Goal: Task Accomplishment & Management: Complete application form

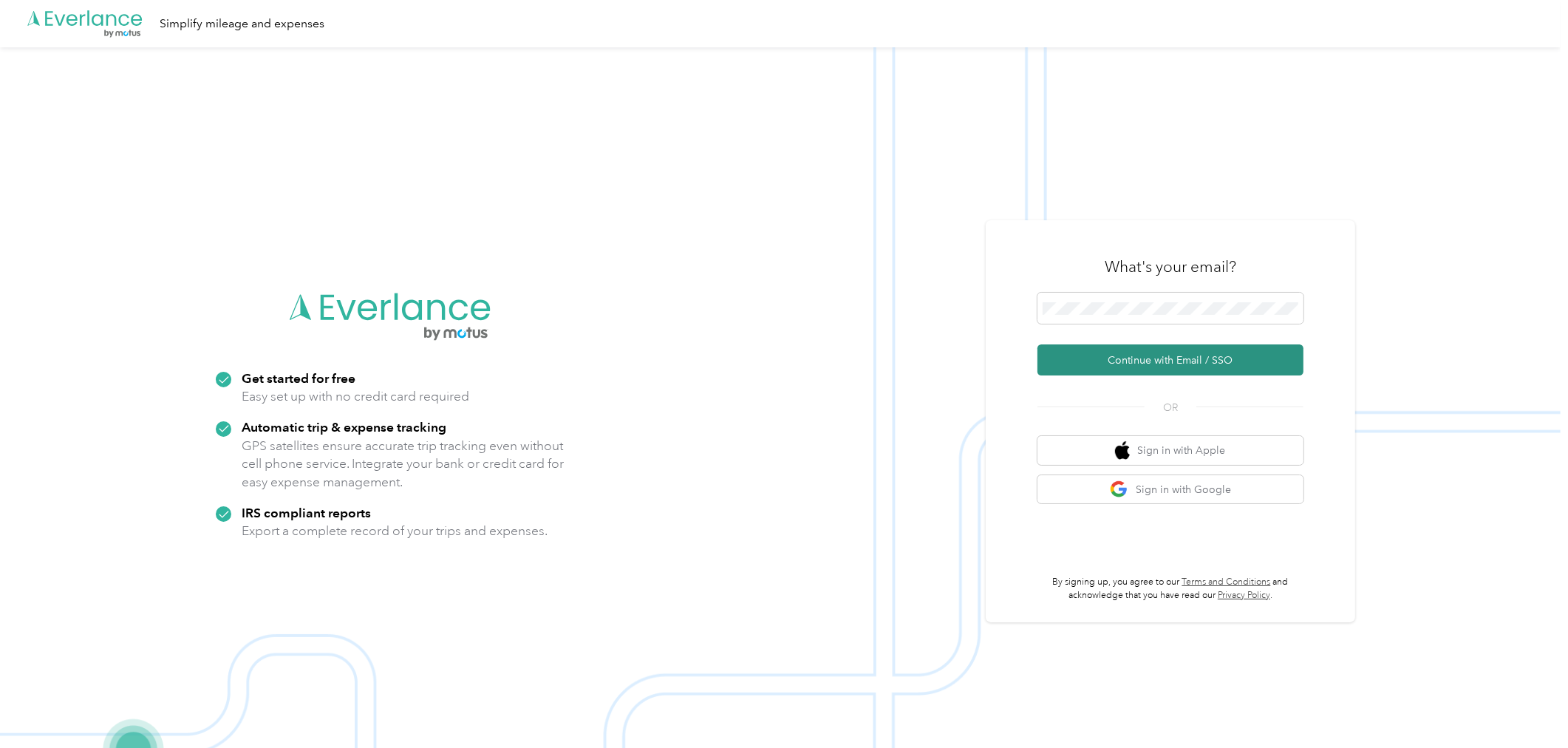
click at [1139, 358] on button "Continue with Email / SSO" at bounding box center [1170, 360] width 266 height 31
click at [1176, 358] on button "Continue with Email / SSO" at bounding box center [1170, 360] width 266 height 31
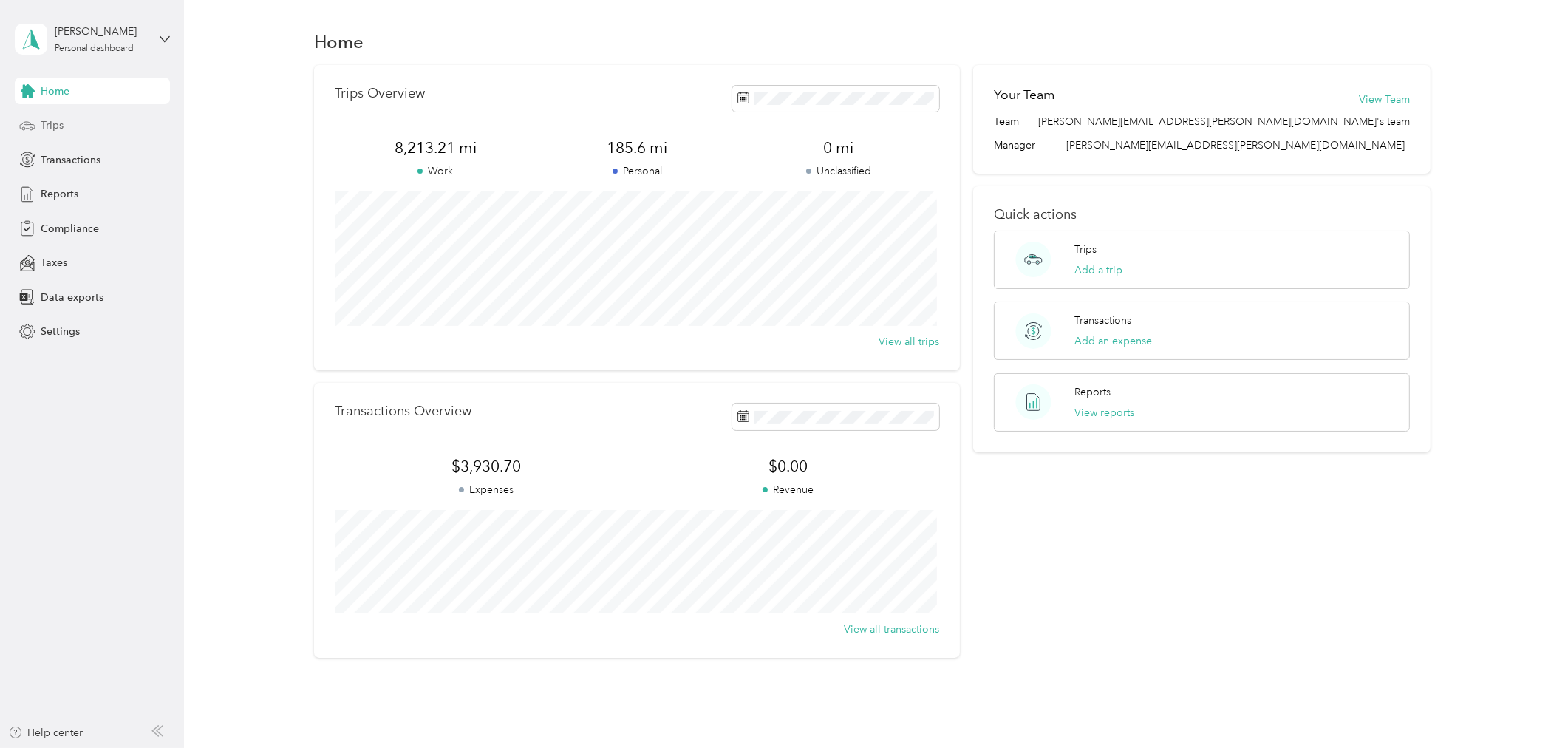
click at [47, 124] on span "Trips" at bounding box center [52, 125] width 23 height 16
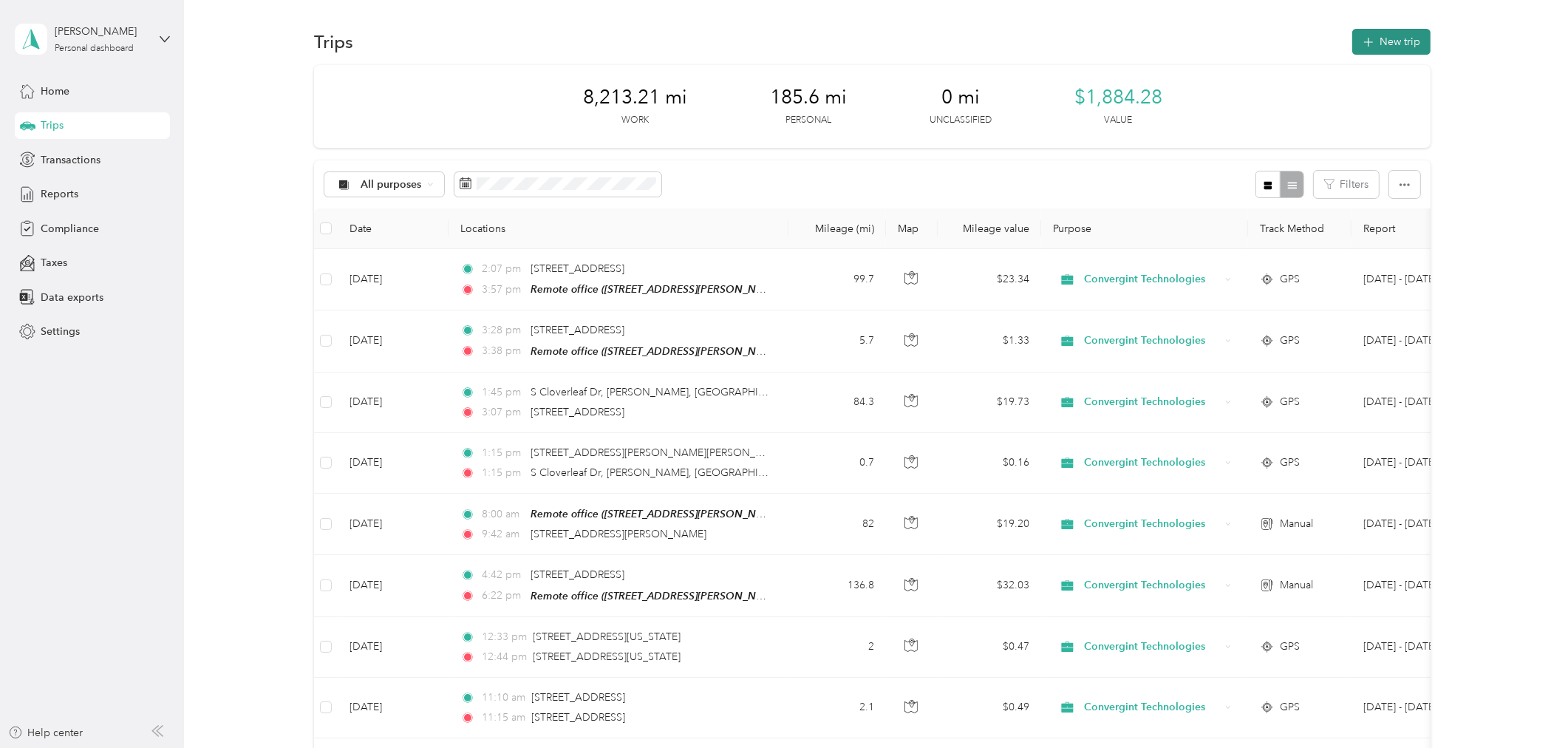
click at [1384, 35] on button "New trip" at bounding box center [1391, 42] width 78 height 26
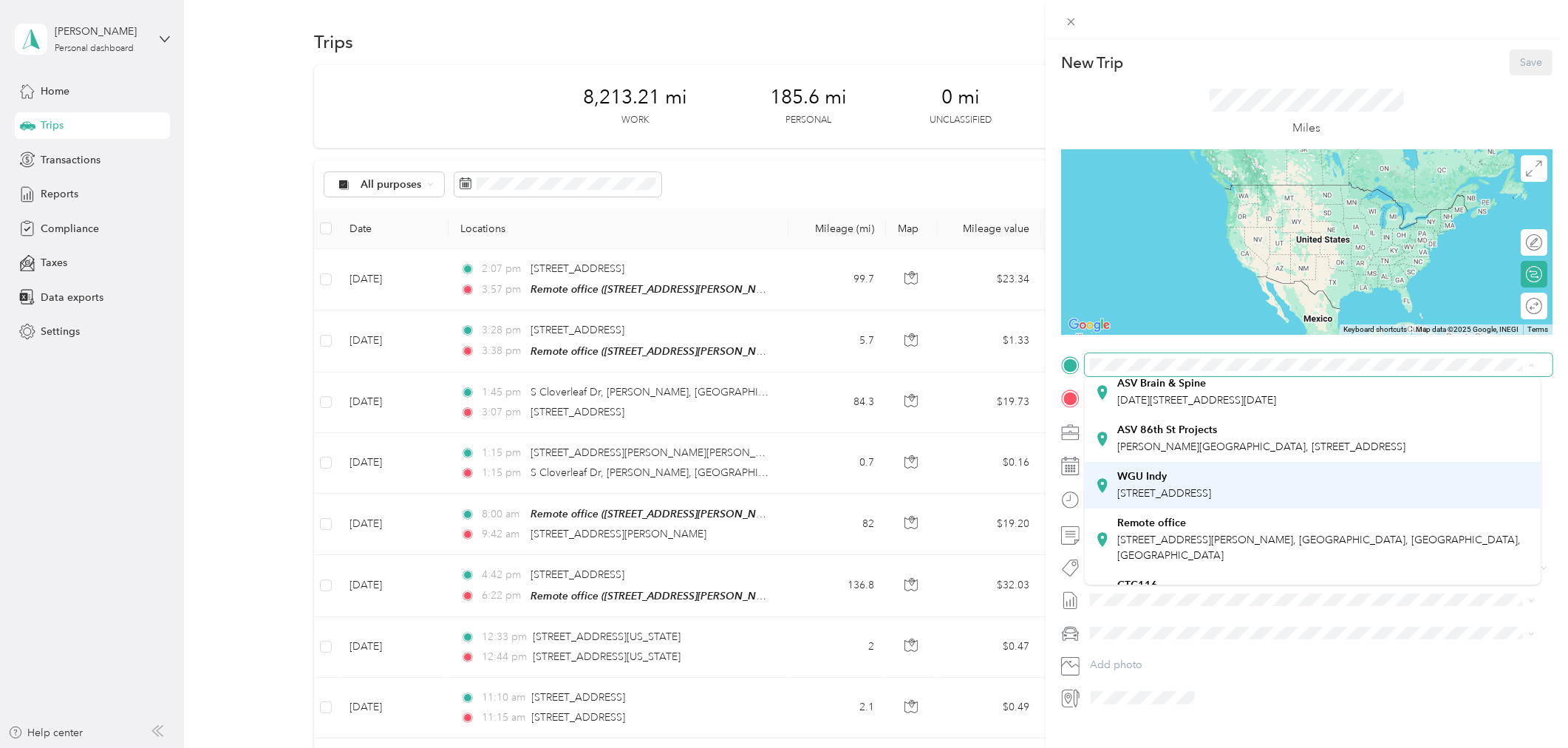
scroll to position [72, 0]
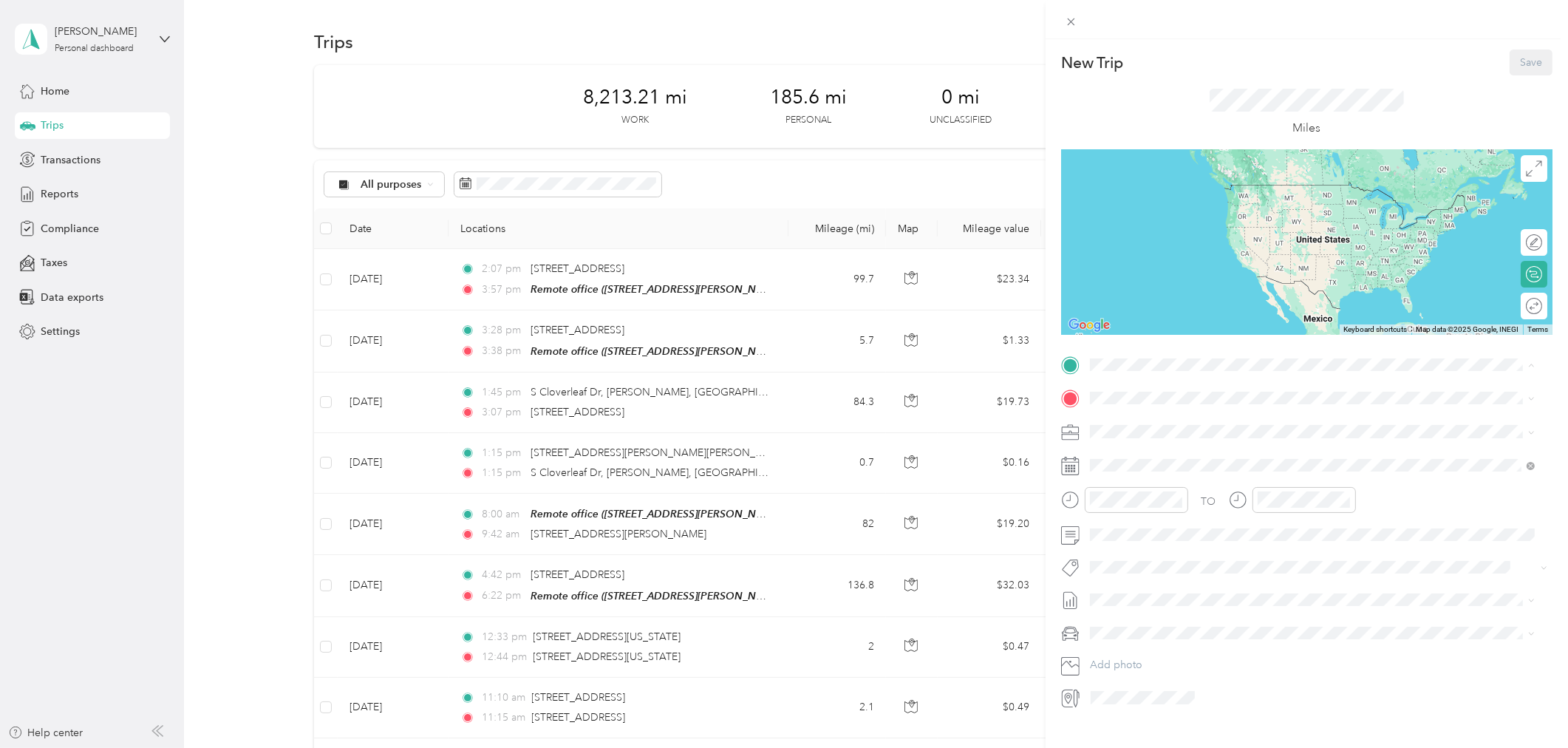
click at [1150, 513] on div "Remote office [STREET_ADDRESS][PERSON_NAME], [GEOGRAPHIC_DATA], [GEOGRAPHIC_DAT…" at bounding box center [1323, 508] width 412 height 47
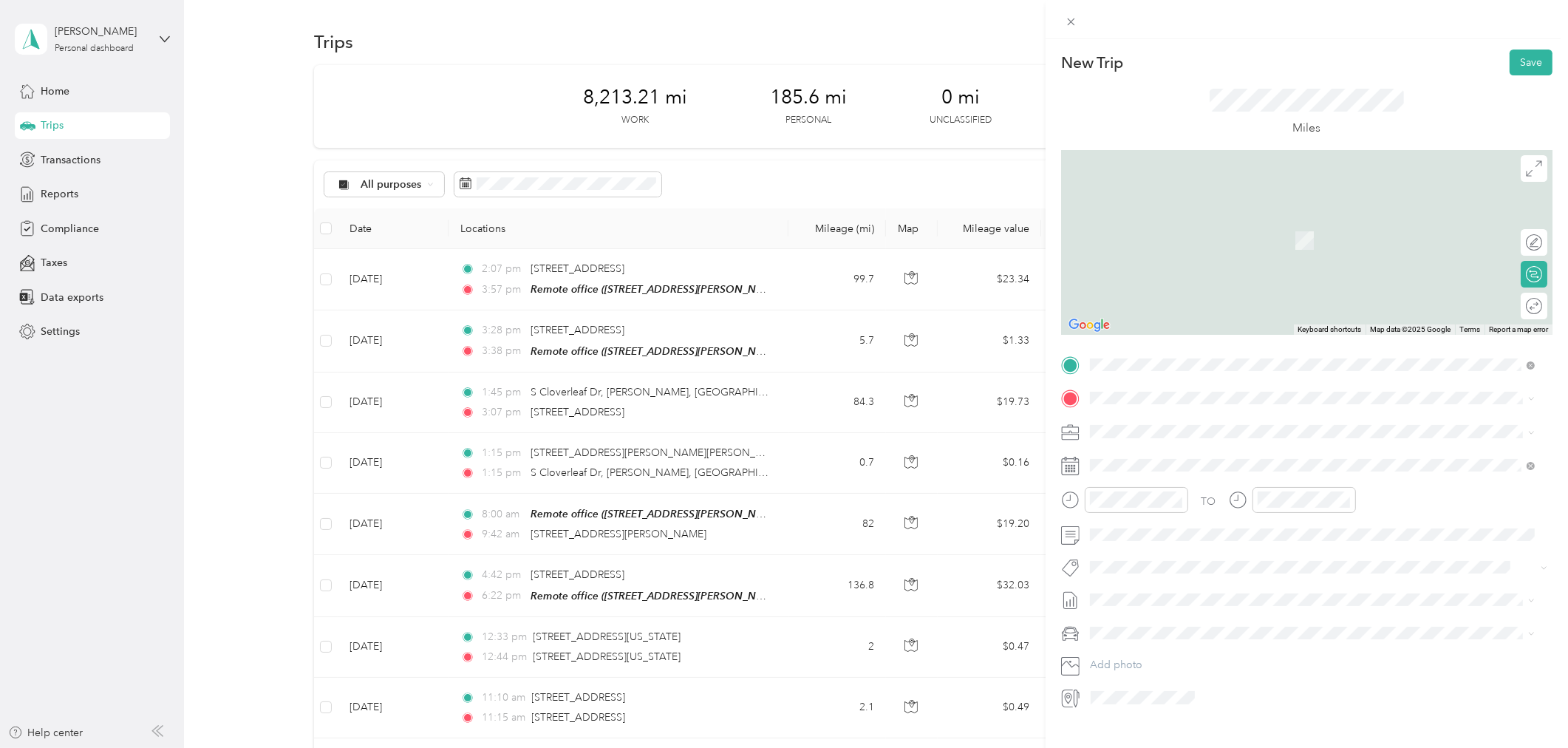
click at [1150, 513] on span "[STREET_ADDRESS][PERSON_NAME], [GEOGRAPHIC_DATA], [GEOGRAPHIC_DATA], [GEOGRAPHI…" at bounding box center [1318, 508] width 403 height 28
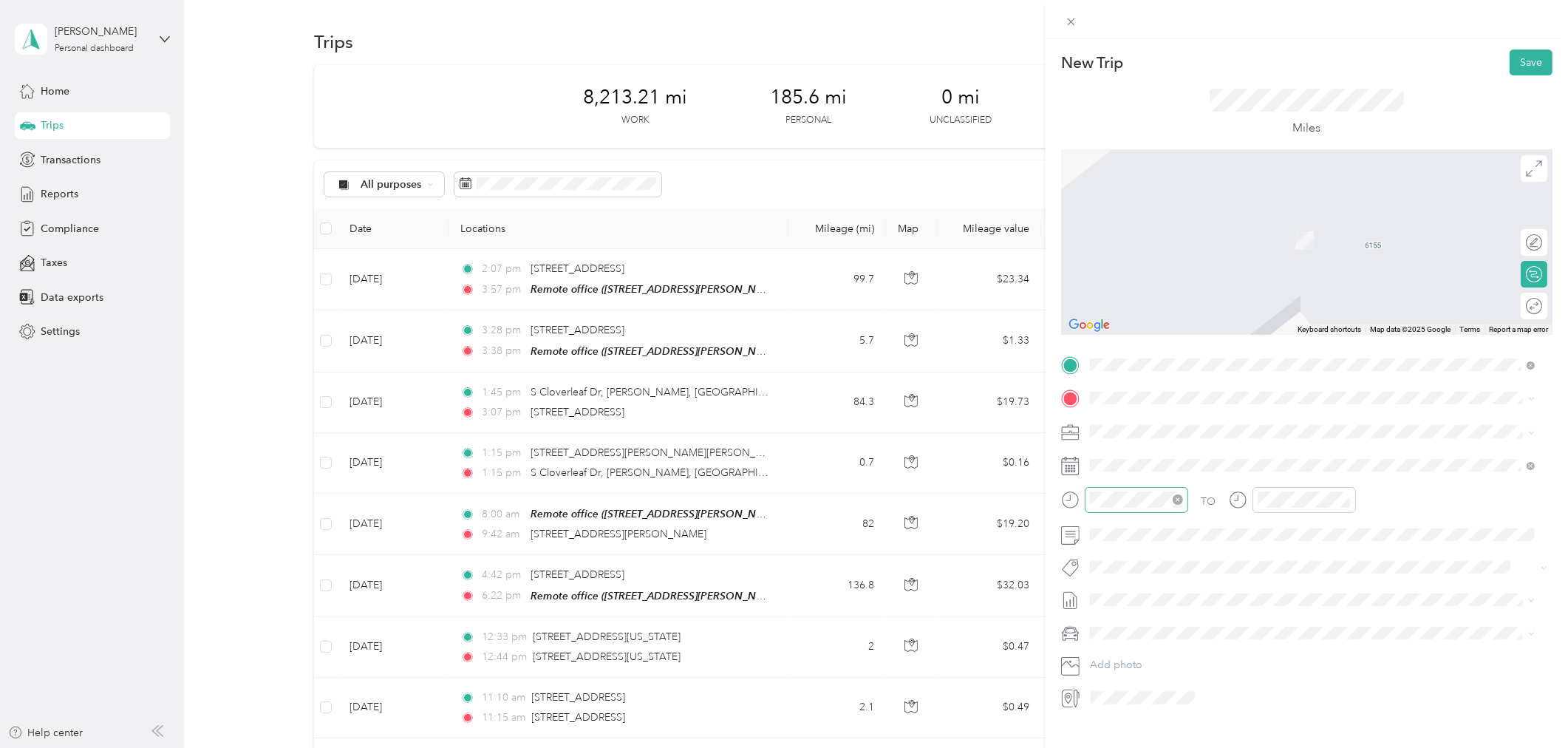
click at [1177, 500] on icon "close-circle" at bounding box center [1177, 499] width 10 height 10
click at [1105, 608] on div "08" at bounding box center [1105, 609] width 36 height 21
click at [1108, 588] on div "07" at bounding box center [1105, 589] width 36 height 21
click at [1148, 586] on div "55" at bounding box center [1147, 589] width 36 height 21
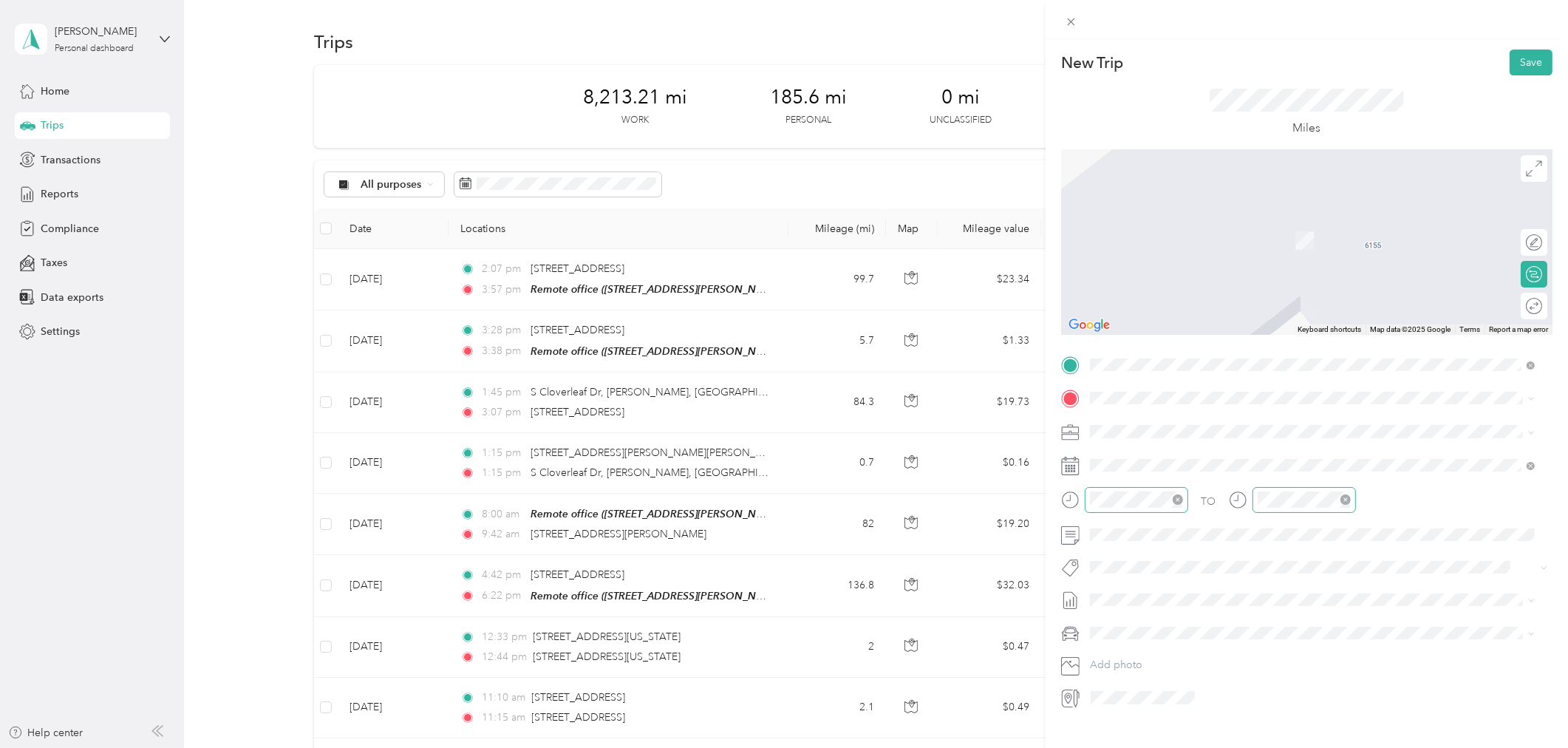
click at [1346, 498] on icon "close-circle" at bounding box center [1345, 499] width 10 height 10
click at [1272, 653] on div "09" at bounding box center [1272, 654] width 36 height 21
click at [1317, 653] on div "25" at bounding box center [1314, 653] width 36 height 21
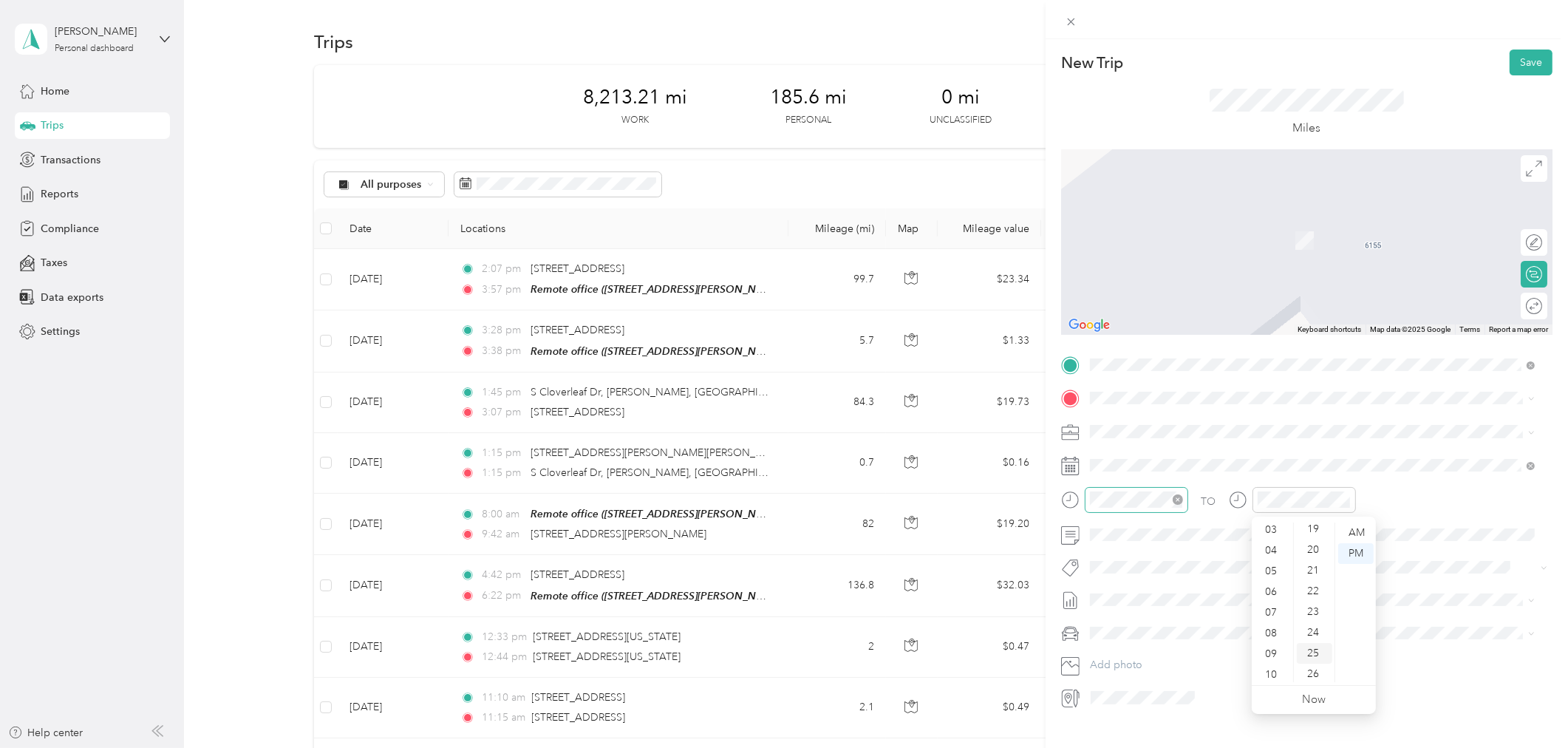
click at [1309, 649] on div "25" at bounding box center [1314, 653] width 36 height 21
click at [1358, 533] on div "AM" at bounding box center [1356, 533] width 36 height 21
click at [1253, 501] on div at bounding box center [1304, 499] width 103 height 26
click at [1272, 655] on div "09" at bounding box center [1272, 654] width 36 height 21
click at [1273, 654] on div "09" at bounding box center [1272, 654] width 36 height 21
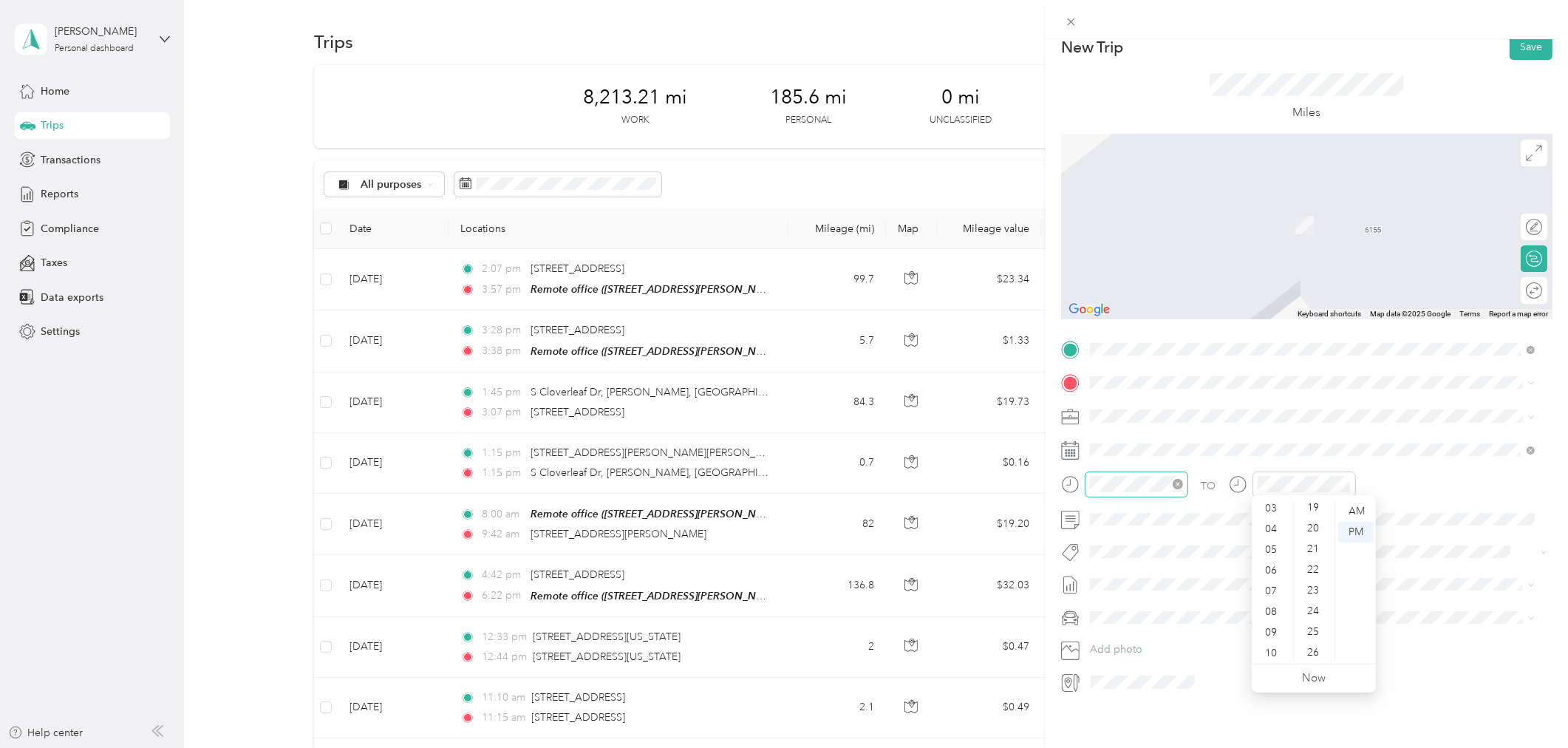
scroll to position [0, 0]
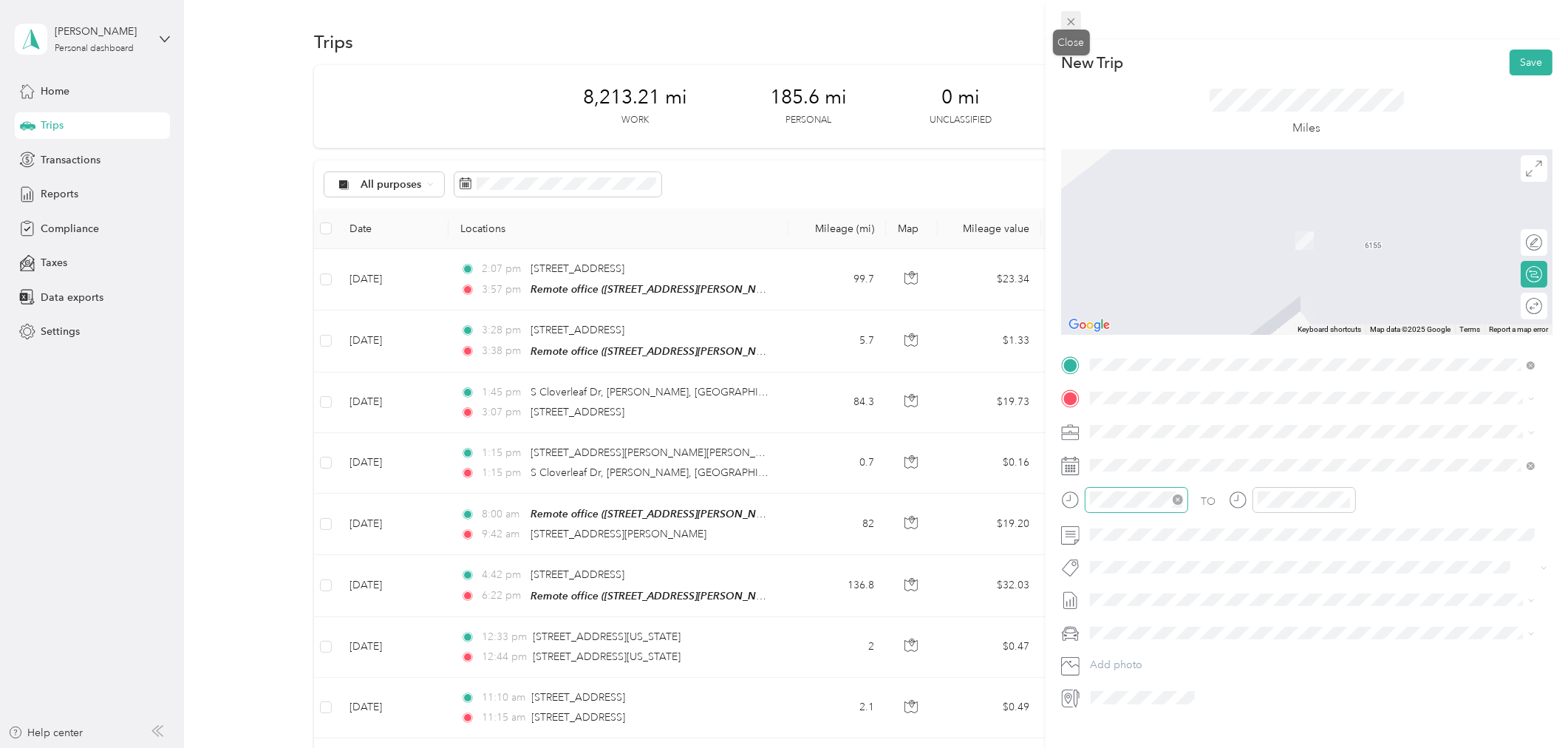
click at [1071, 18] on icon at bounding box center [1071, 22] width 13 height 13
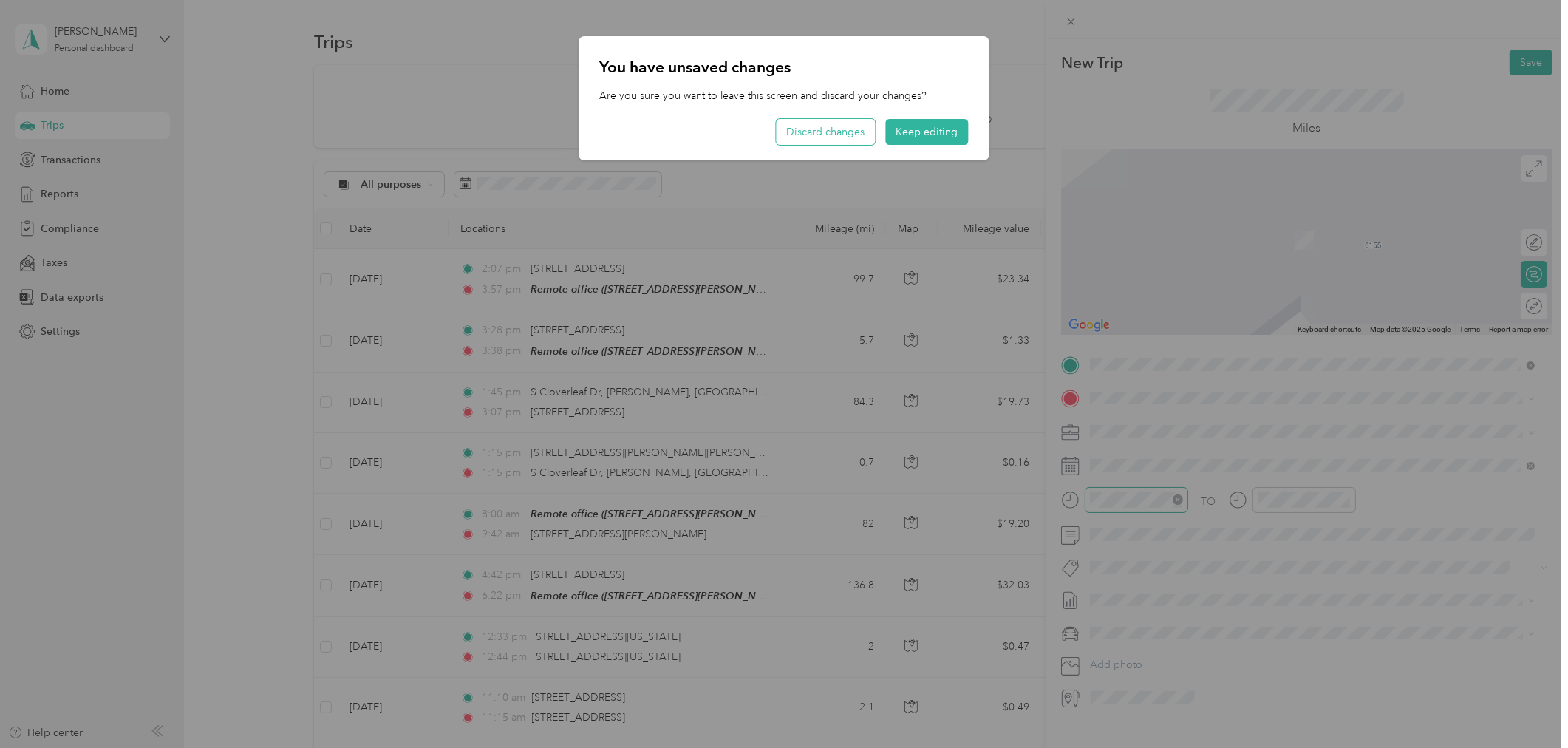
click at [832, 129] on button "Discard changes" at bounding box center [826, 132] width 99 height 26
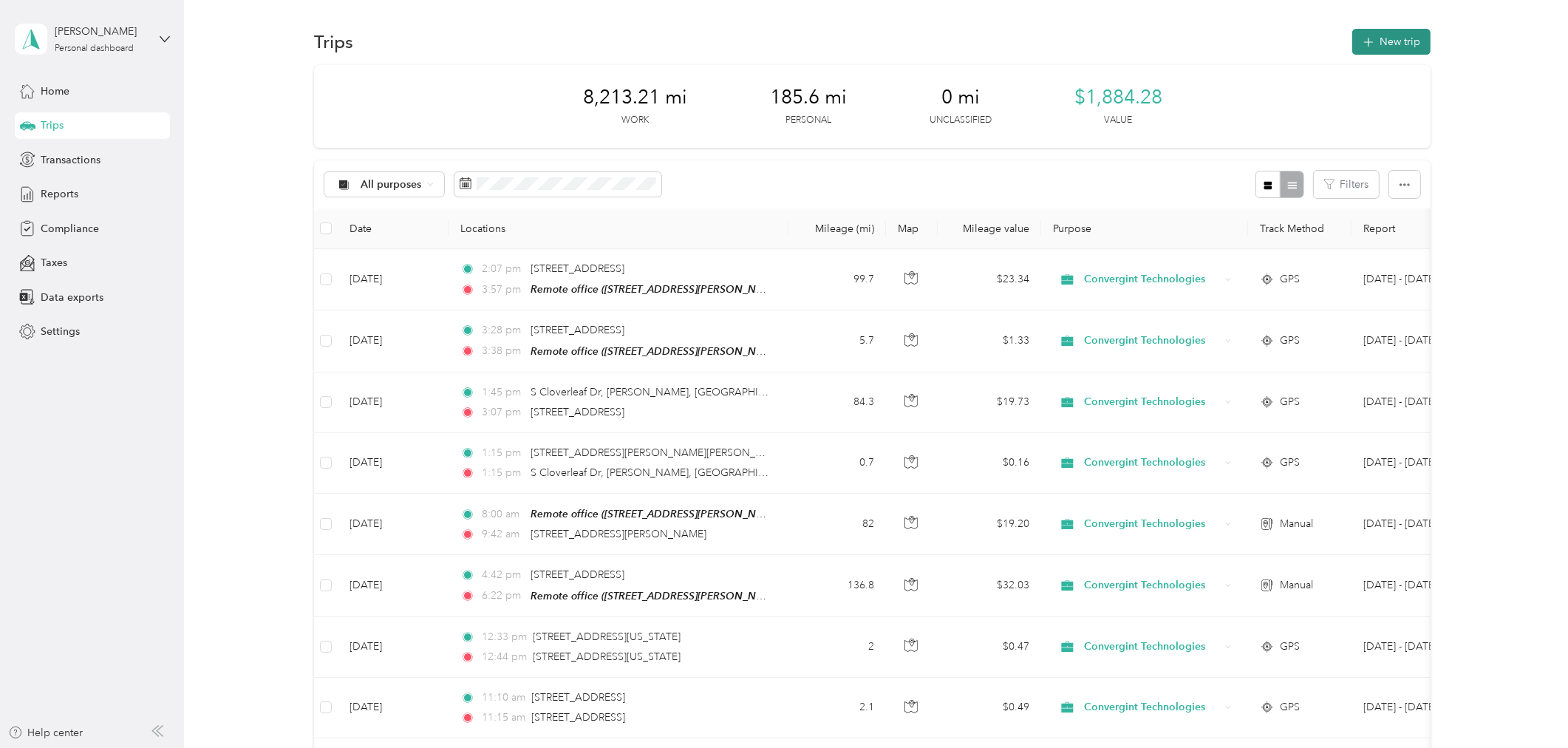
click at [1370, 37] on button "New trip" at bounding box center [1391, 42] width 78 height 26
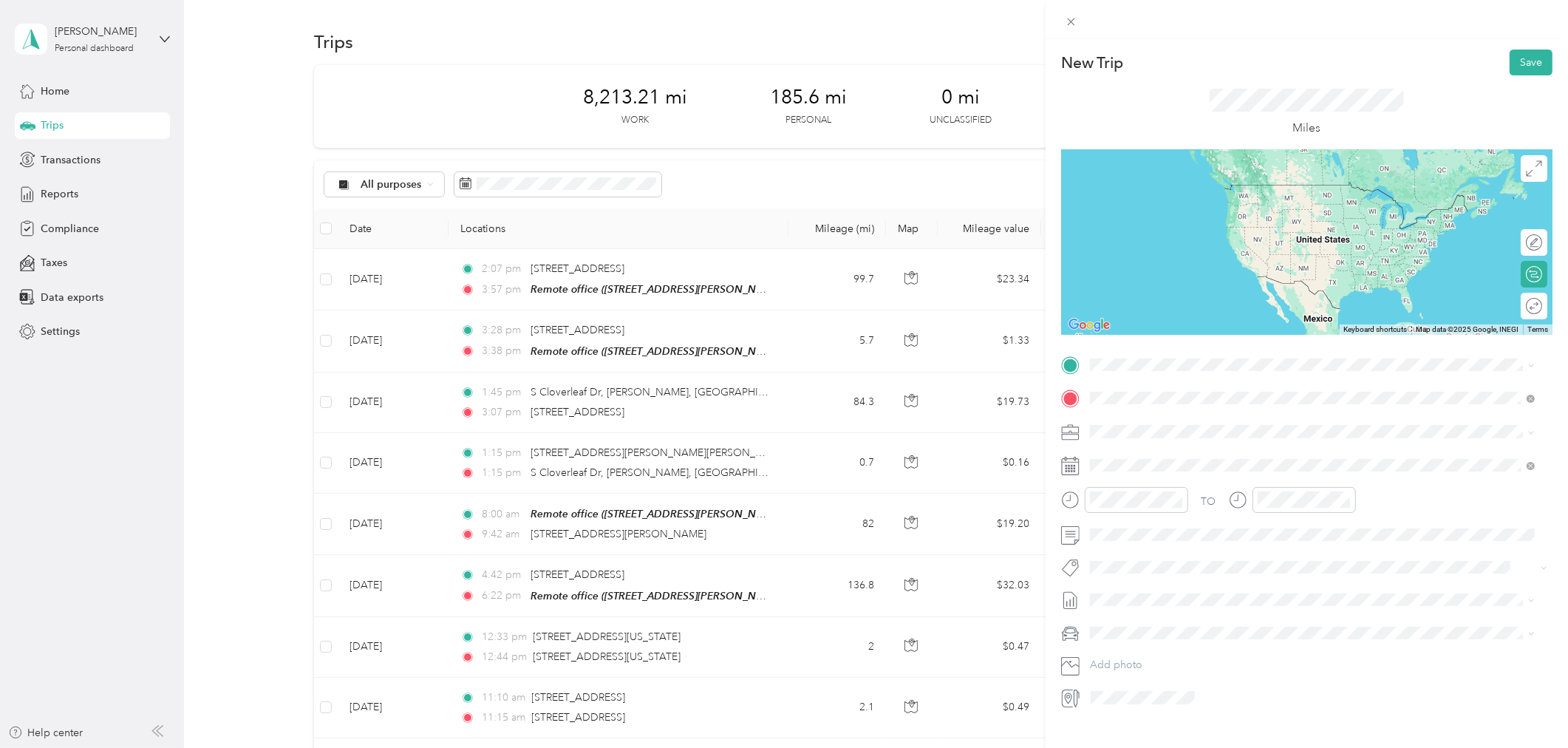
click at [1145, 453] on span "[STREET_ADDRESS][US_STATE]" at bounding box center [1191, 452] width 148 height 13
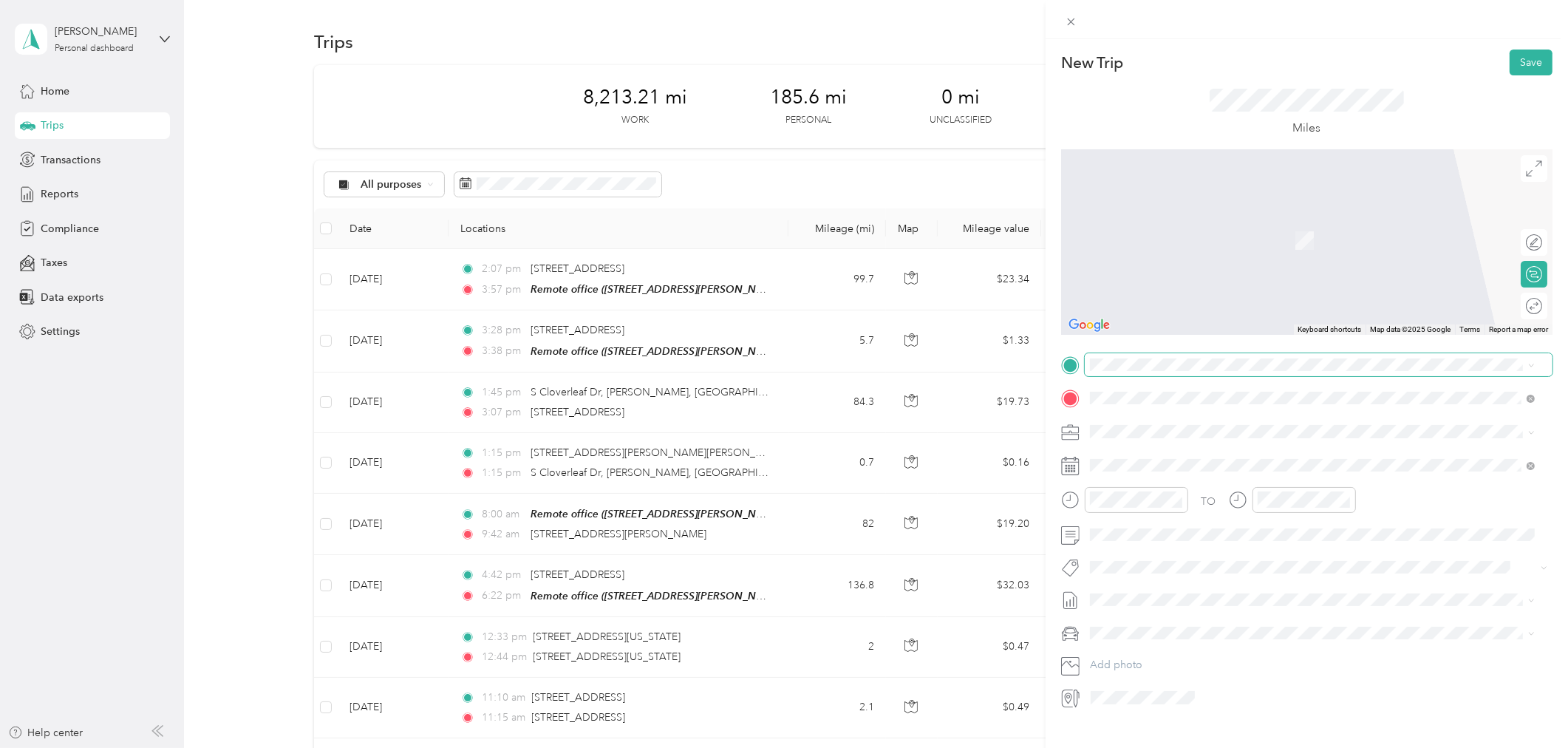
click at [1112, 356] on span at bounding box center [1318, 364] width 467 height 23
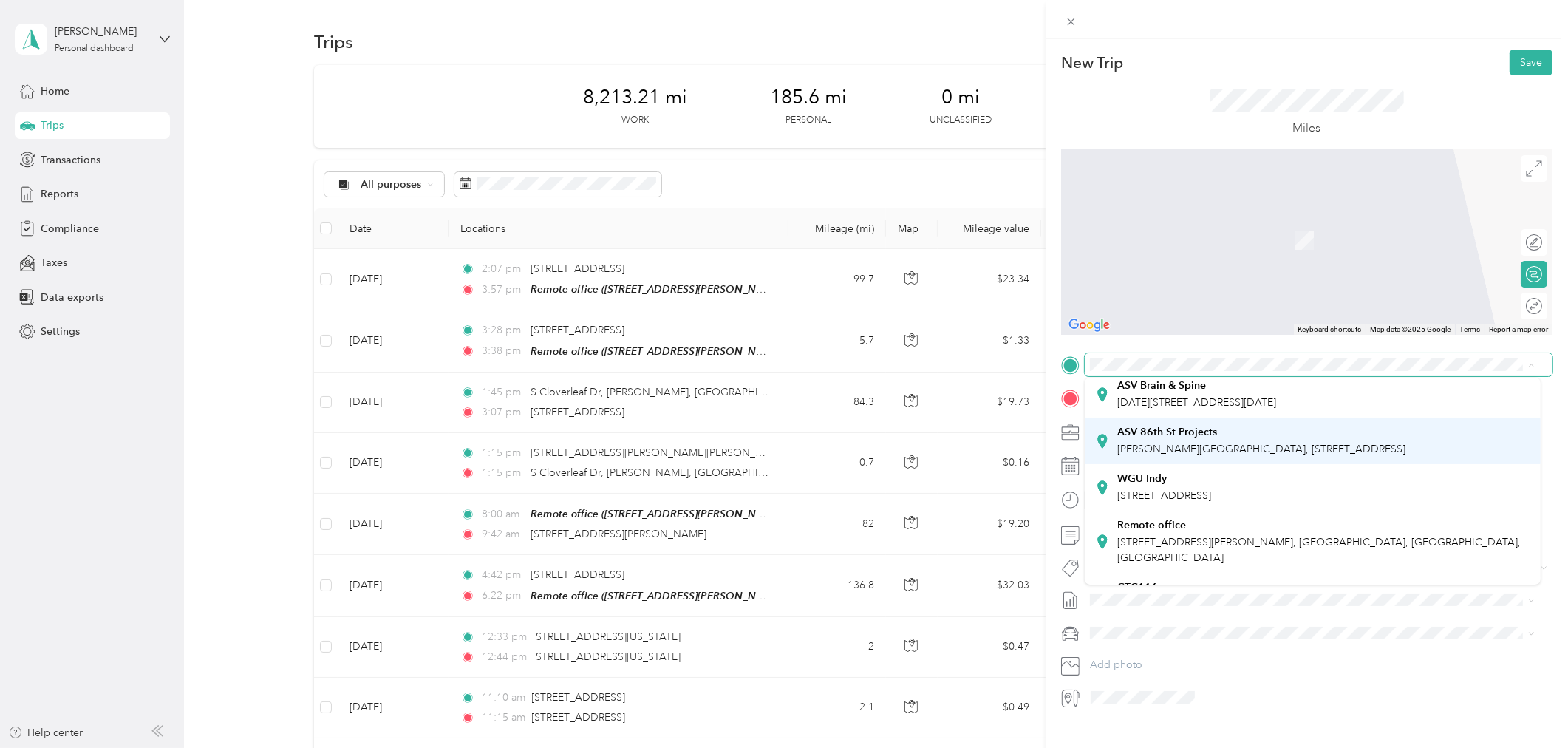
scroll to position [72, 0]
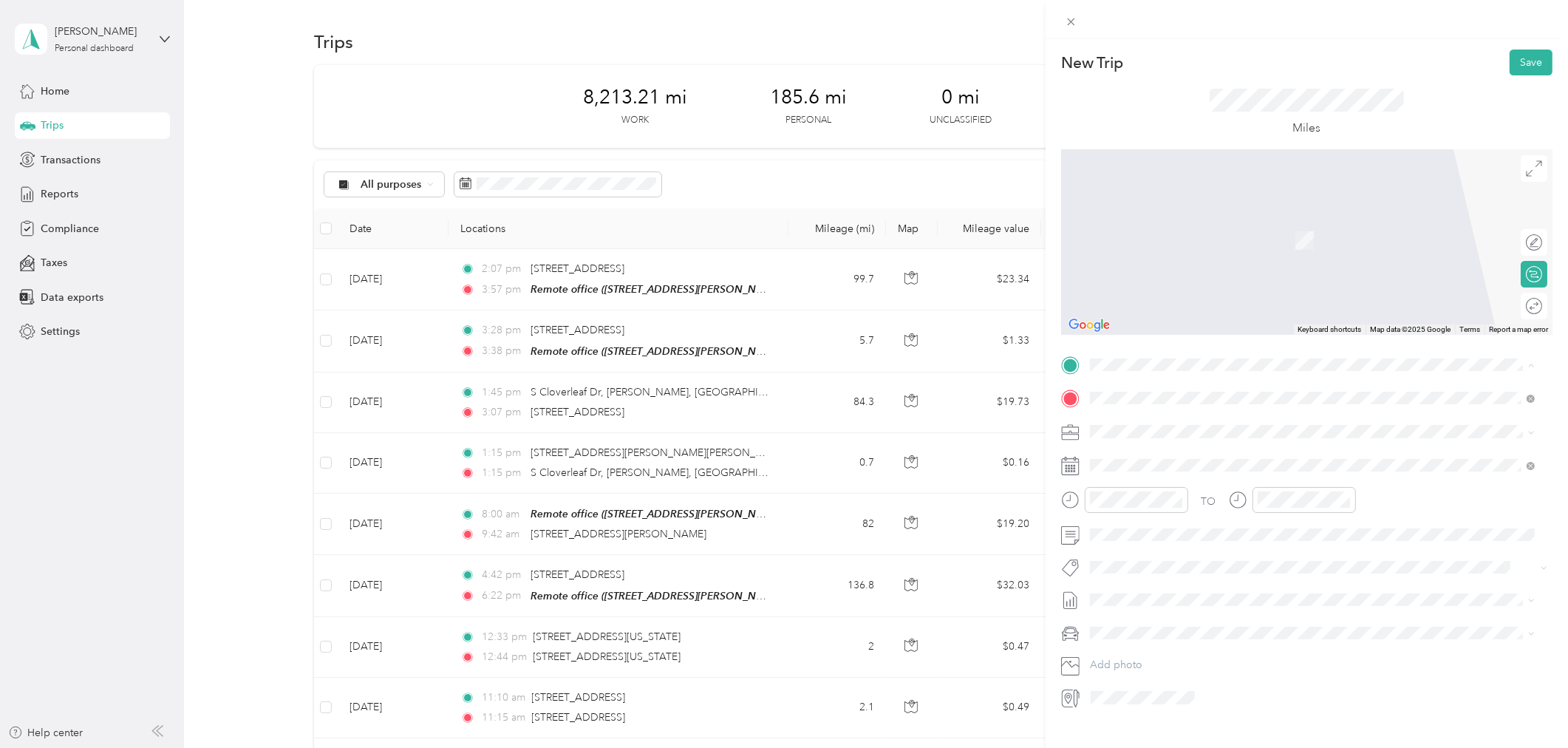
click at [1164, 498] on strong "Remote office" at bounding box center [1152, 492] width 68 height 13
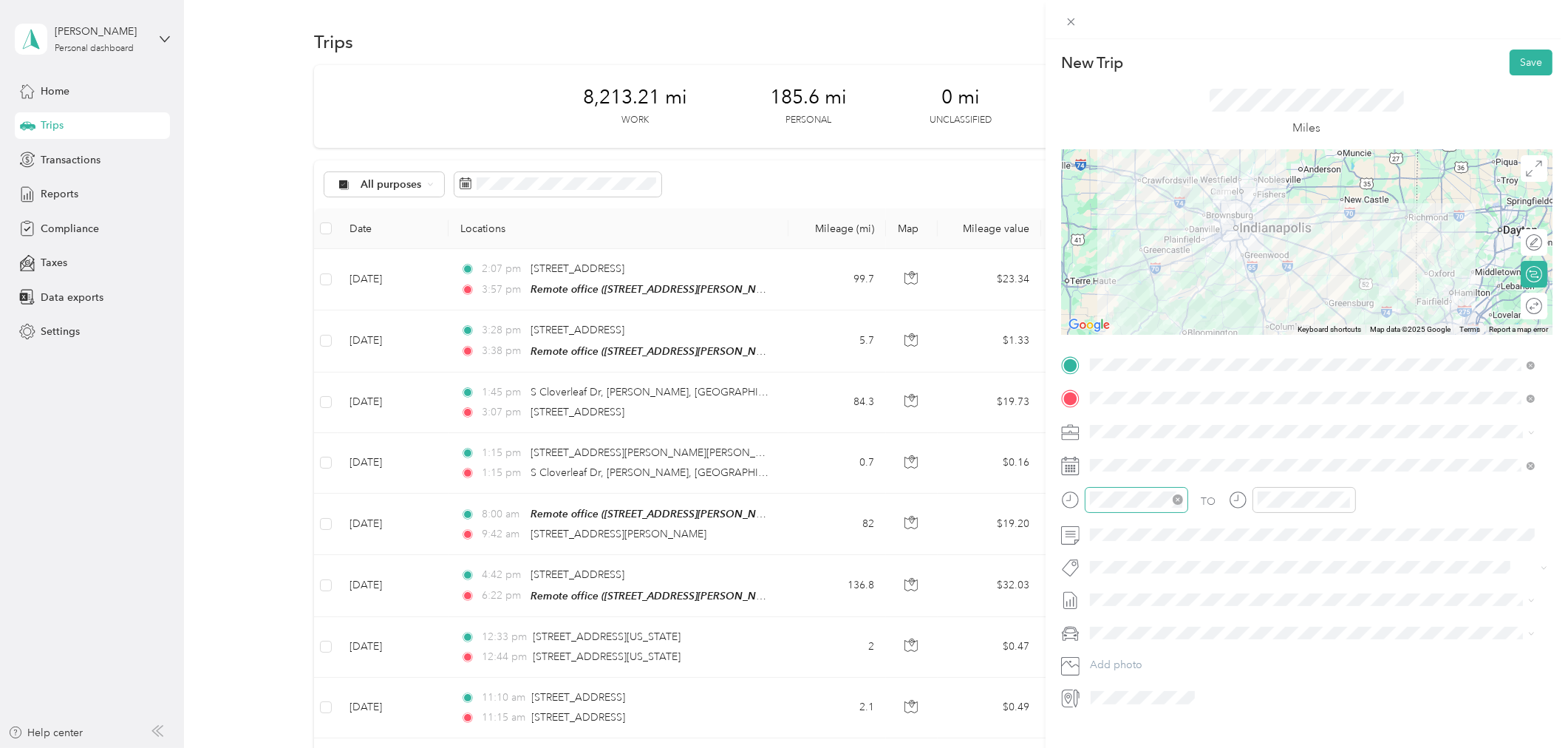
click at [1179, 500] on icon "close-circle" at bounding box center [1177, 499] width 10 height 10
click at [1105, 674] on div "07" at bounding box center [1105, 678] width 36 height 21
click at [1105, 747] on div "11" at bounding box center [1105, 761] width 36 height 21
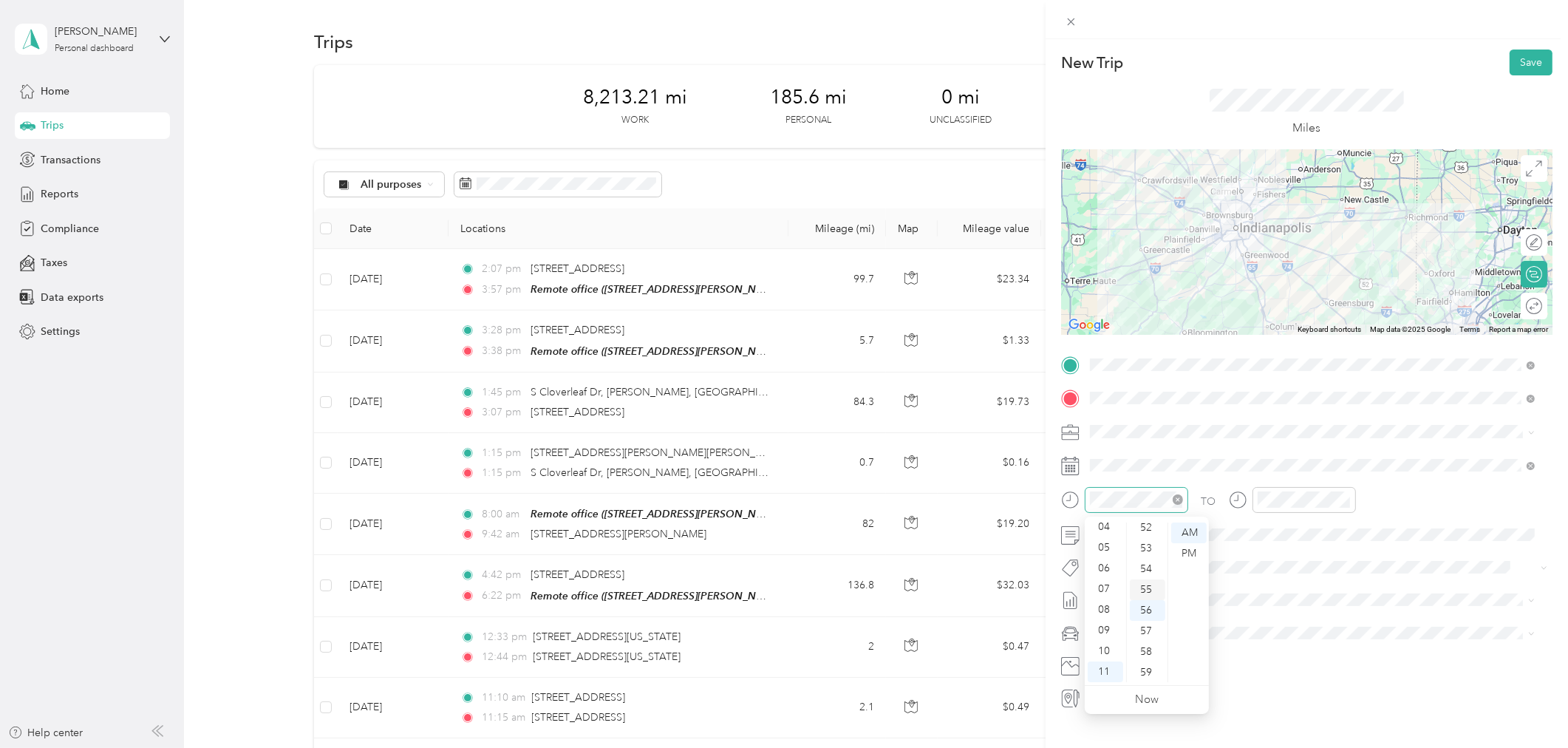
click at [1145, 590] on div "55" at bounding box center [1147, 589] width 36 height 21
click at [1101, 589] on div "07" at bounding box center [1105, 589] width 36 height 21
click at [1181, 528] on div "AM" at bounding box center [1188, 533] width 36 height 21
click at [1269, 636] on div "09" at bounding box center [1272, 636] width 36 height 21
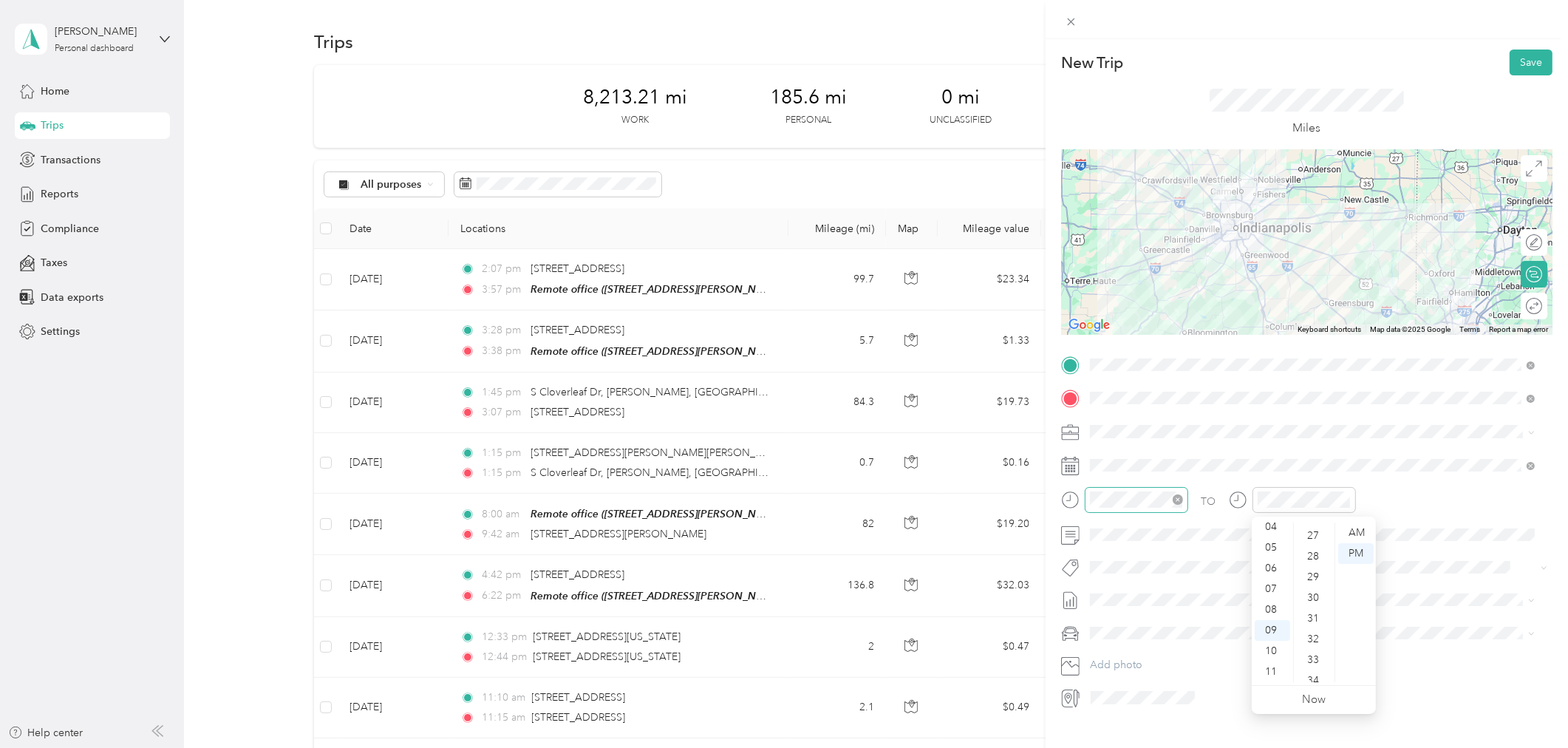
scroll to position [523, 0]
click at [1316, 523] on div "25" at bounding box center [1314, 528] width 36 height 21
click at [1357, 531] on div "AM" at bounding box center [1356, 533] width 36 height 21
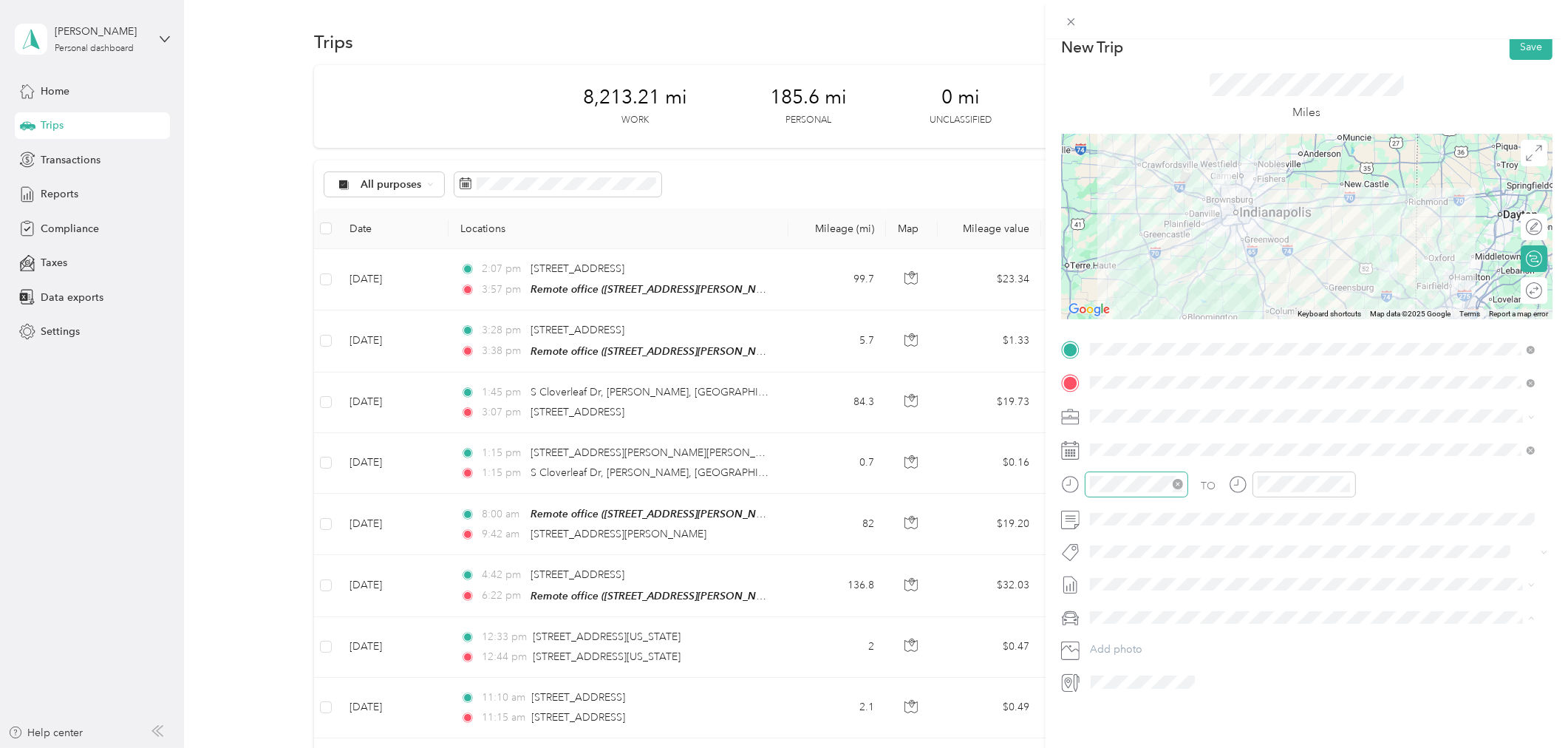
click at [1122, 629] on span "Acura TSX" at bounding box center [1119, 632] width 48 height 13
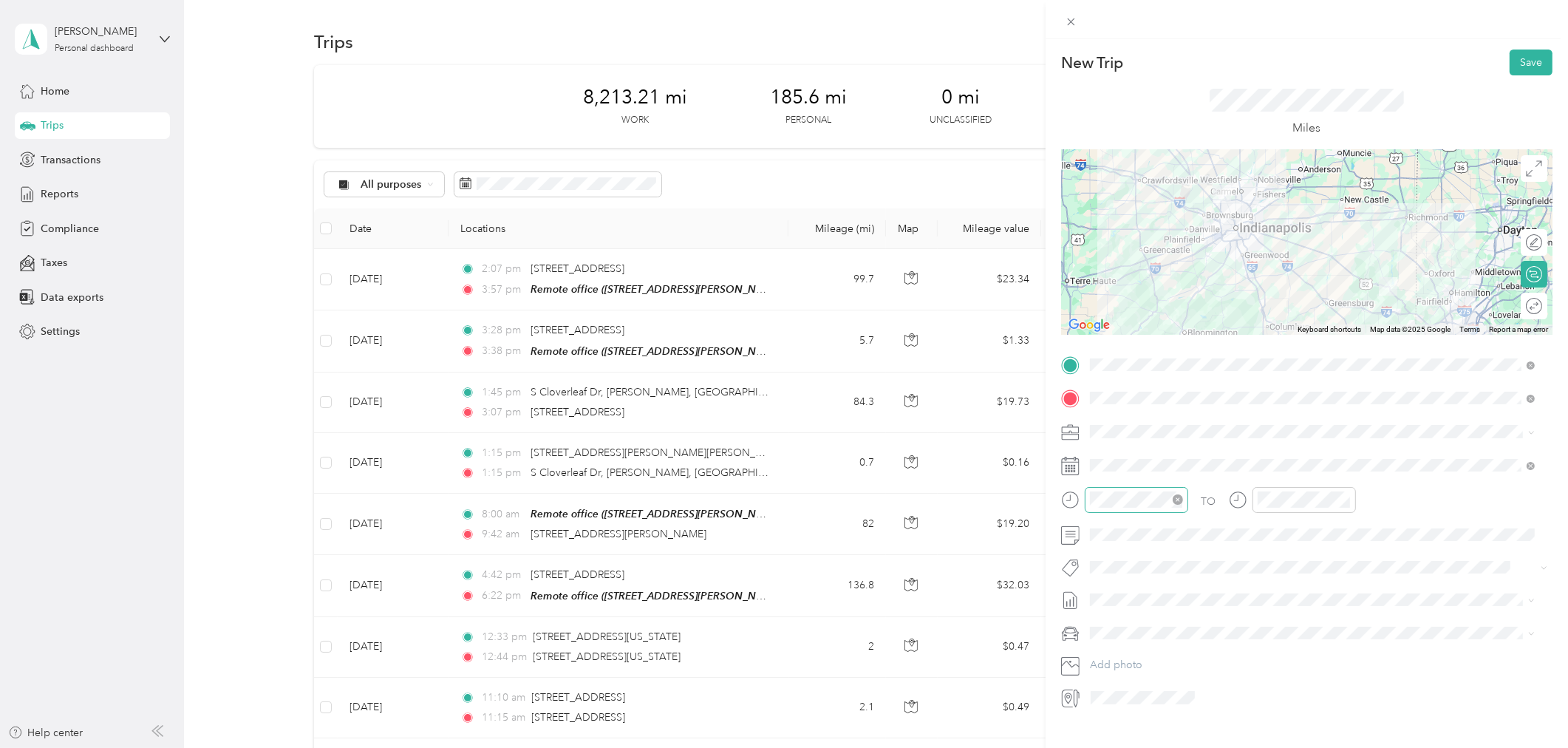
click at [1313, 275] on div at bounding box center [1306, 242] width 492 height 184
click at [1519, 57] on button "Save" at bounding box center [1530, 62] width 43 height 26
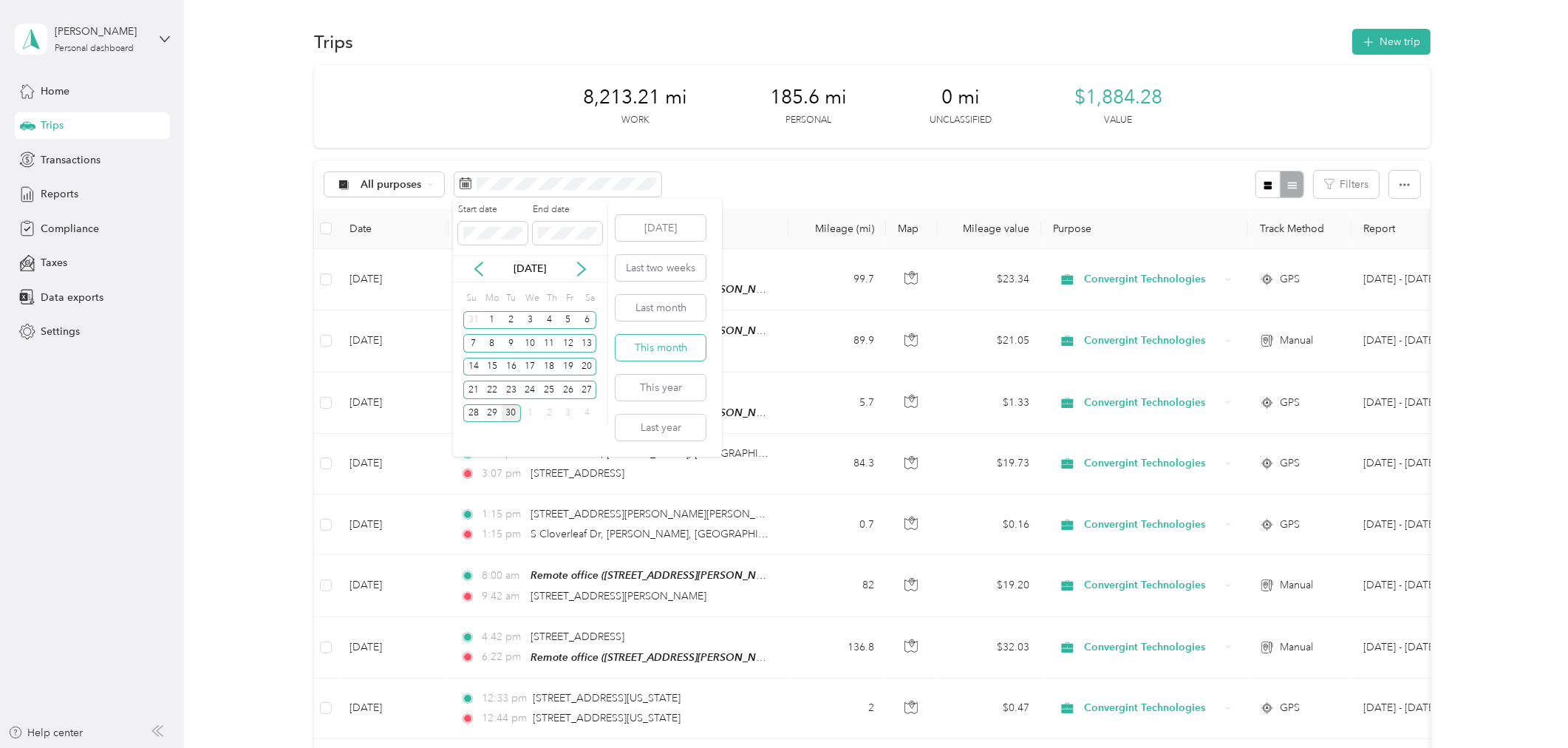
click at [663, 340] on button "This month" at bounding box center [661, 347] width 90 height 26
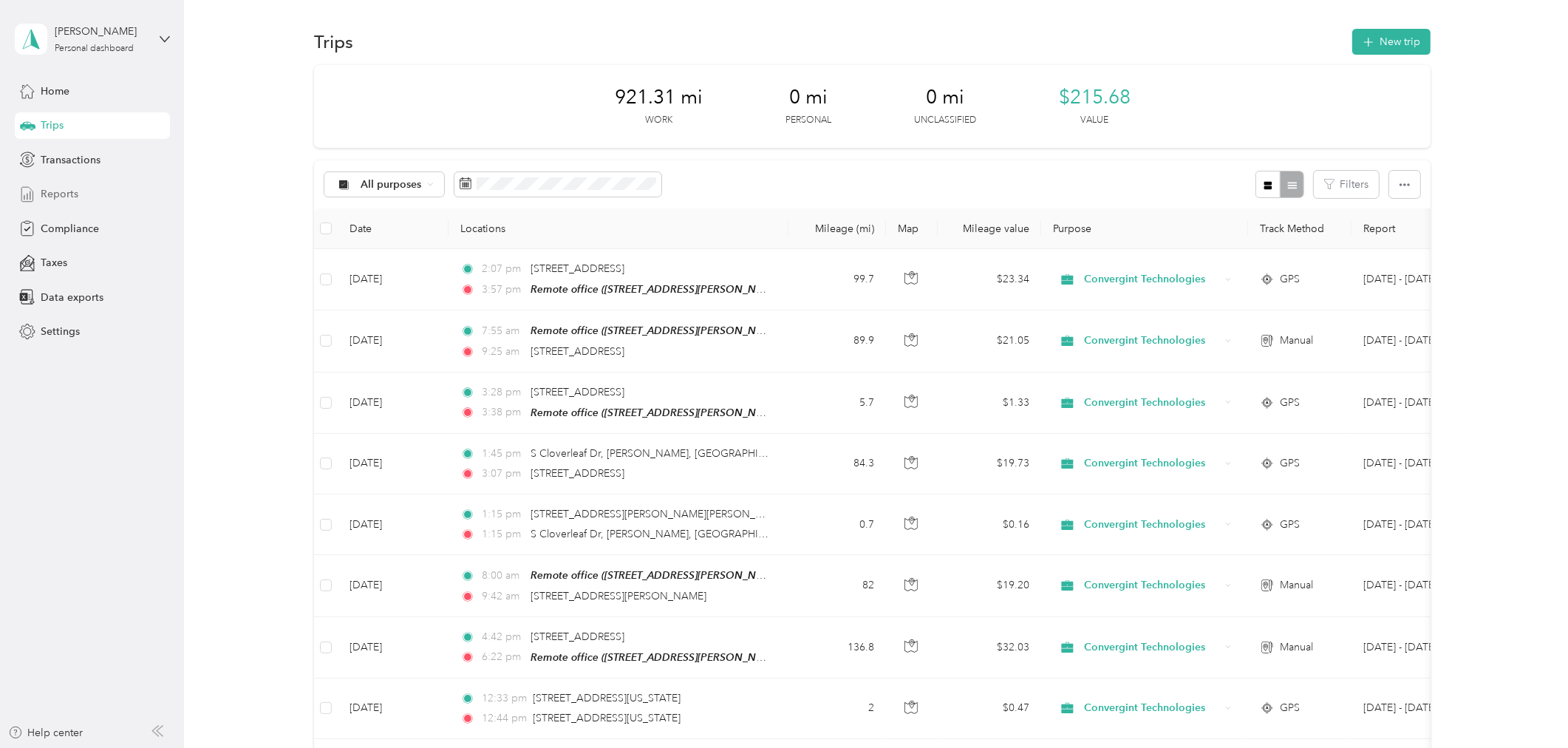
click at [59, 192] on span "Reports" at bounding box center [59, 194] width 38 height 16
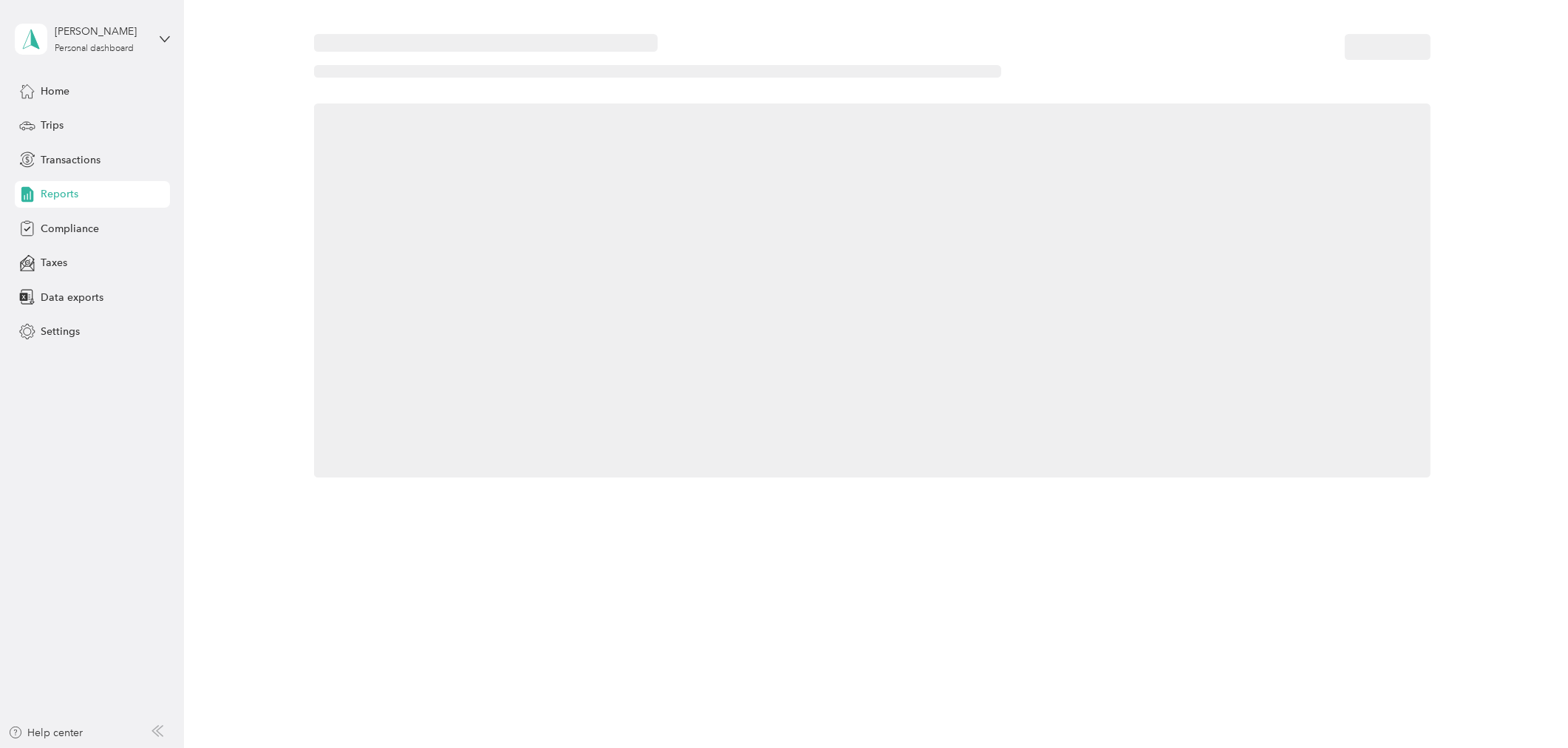
click at [59, 192] on span "Reports" at bounding box center [59, 194] width 38 height 16
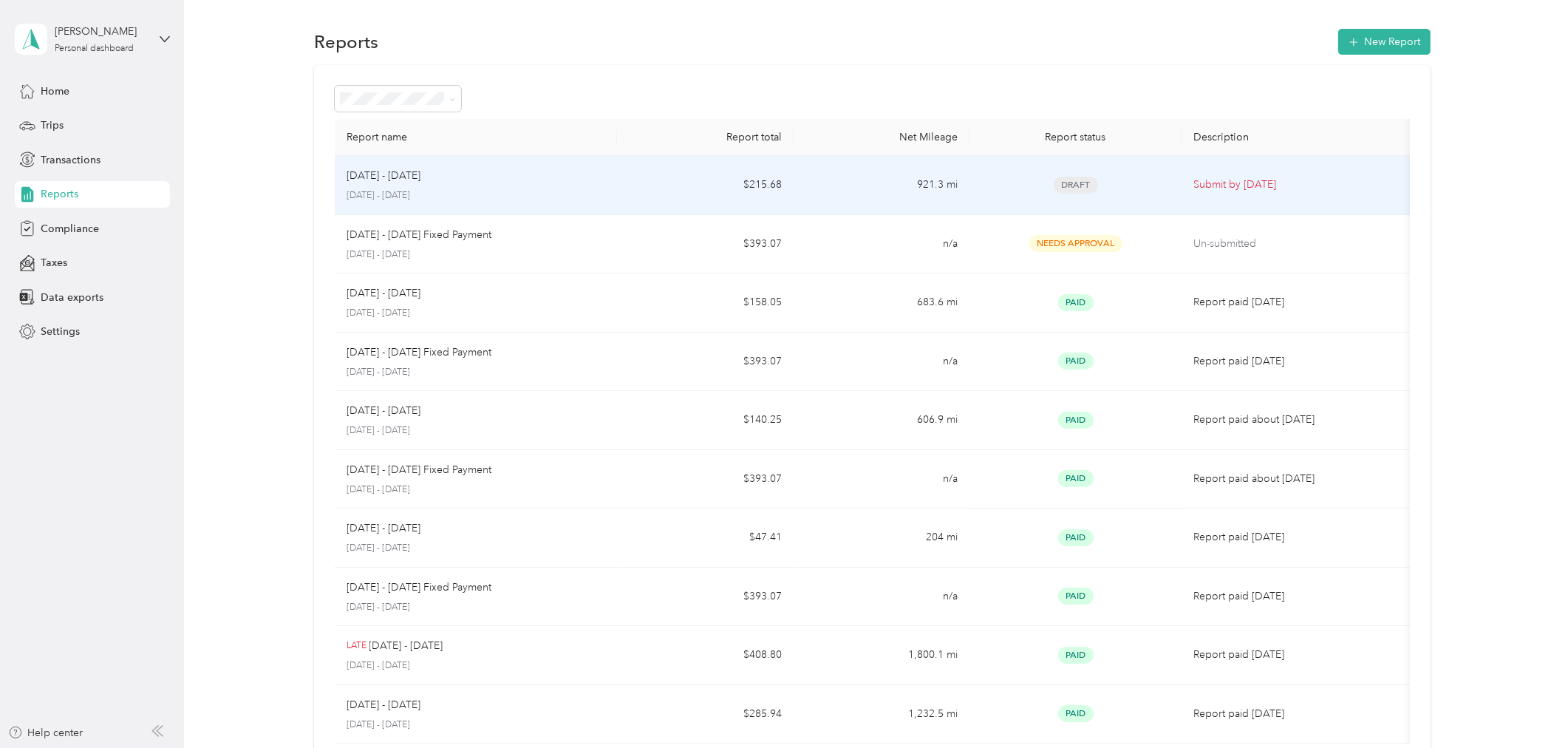
click at [1072, 177] on span "Draft" at bounding box center [1076, 185] width 44 height 17
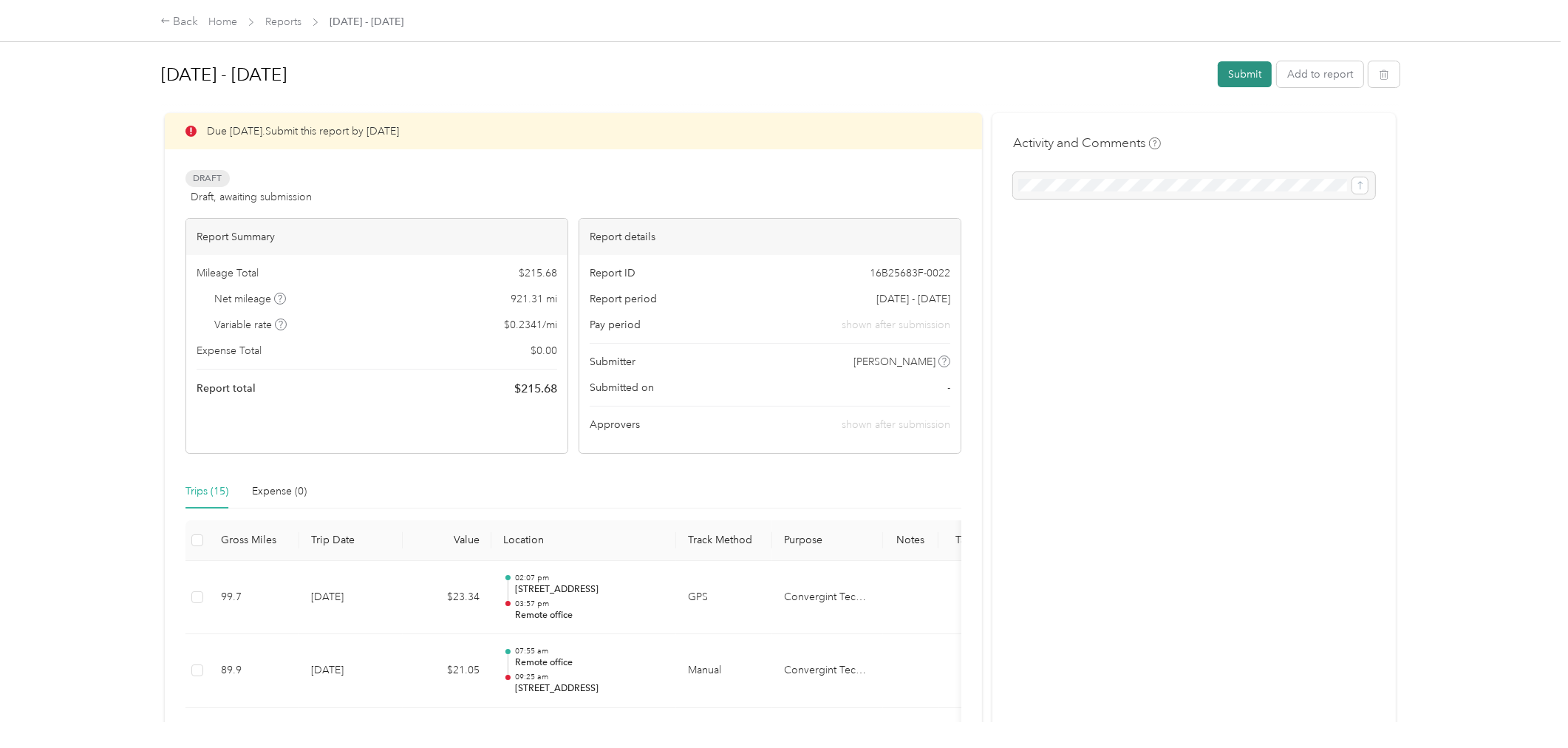
click at [1244, 74] on button "Submit" at bounding box center [1244, 73] width 54 height 26
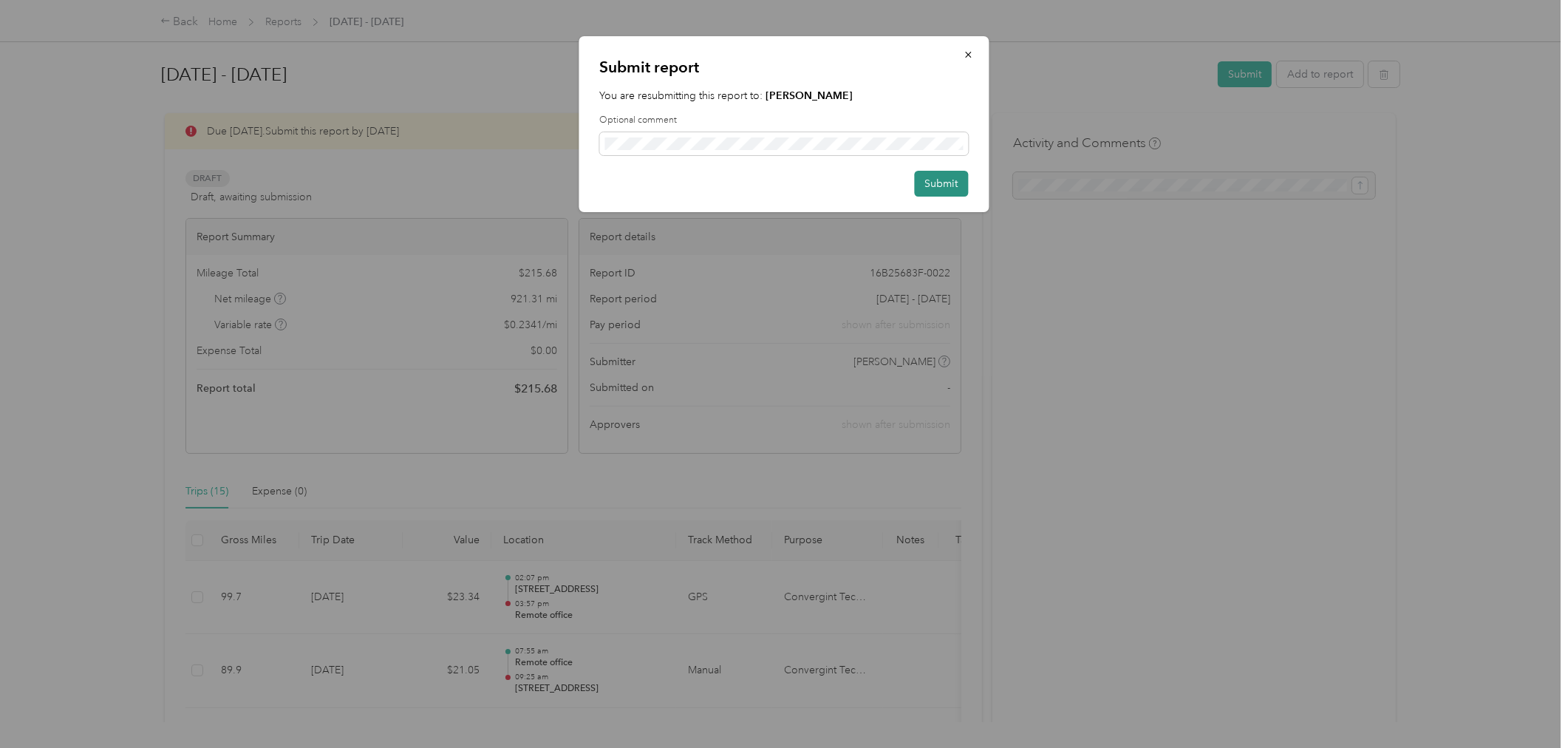
click at [949, 178] on button "Submit" at bounding box center [941, 184] width 54 height 26
